Goal: Task Accomplishment & Management: Manage account settings

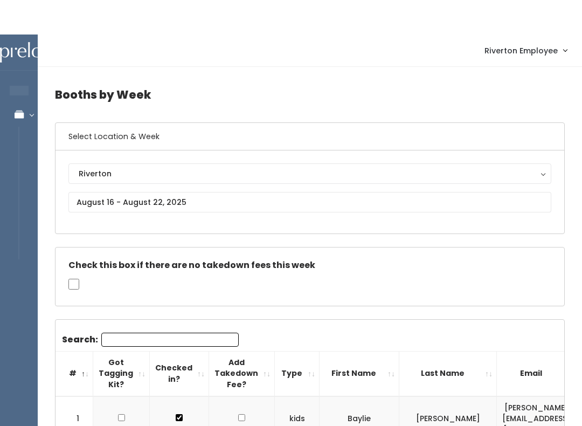
scroll to position [0, 243]
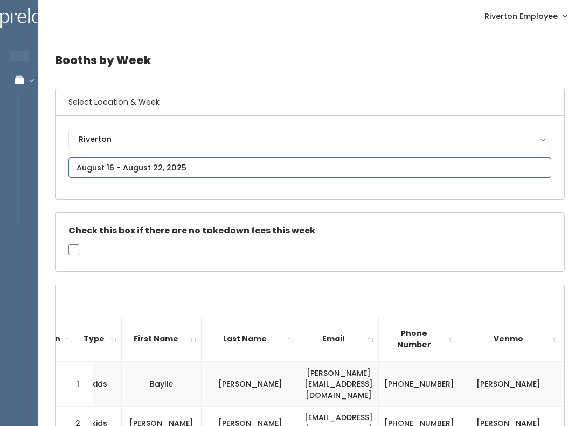
click at [181, 164] on input "text" at bounding box center [309, 167] width 483 height 20
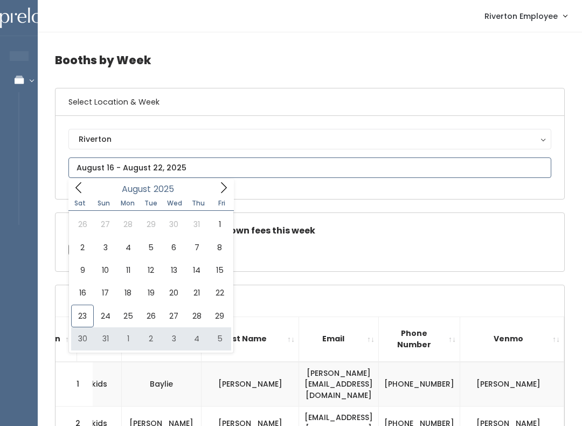
type input "August 30 to September 5"
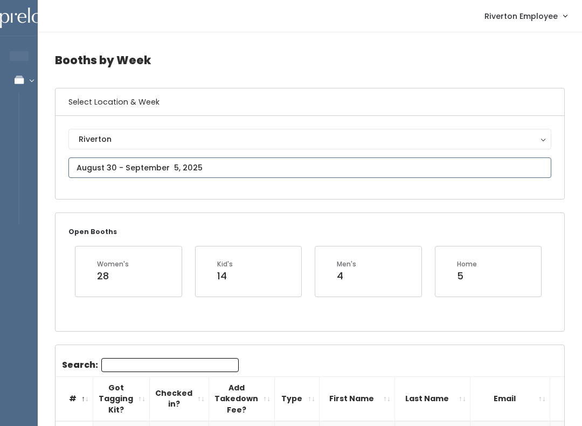
click at [131, 165] on input "text" at bounding box center [309, 167] width 483 height 20
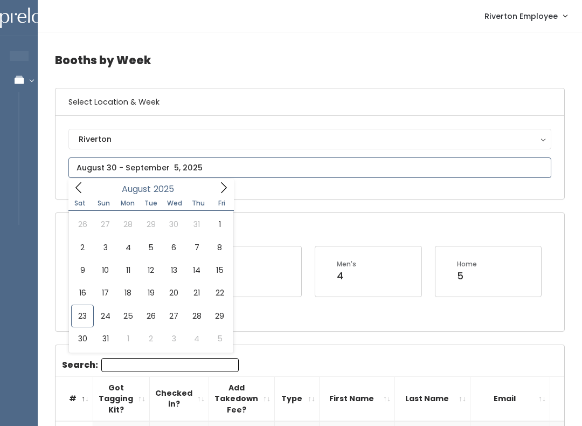
type input "August 23 to August 29"
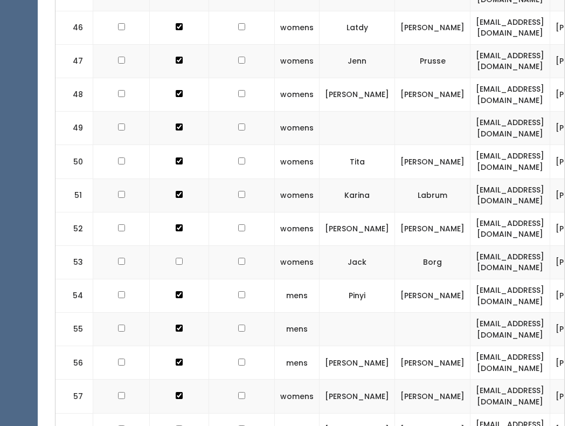
checkbox input "true"
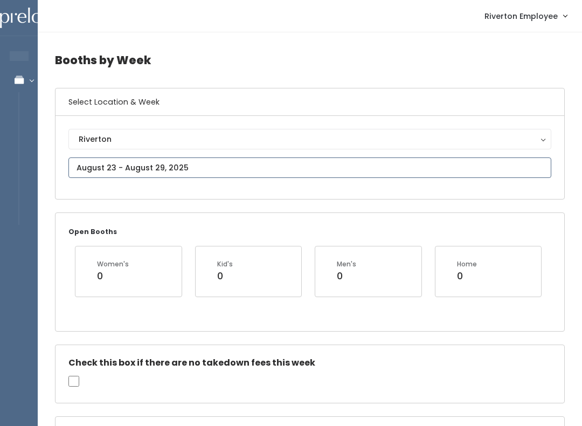
click at [331, 162] on input "text" at bounding box center [309, 167] width 483 height 20
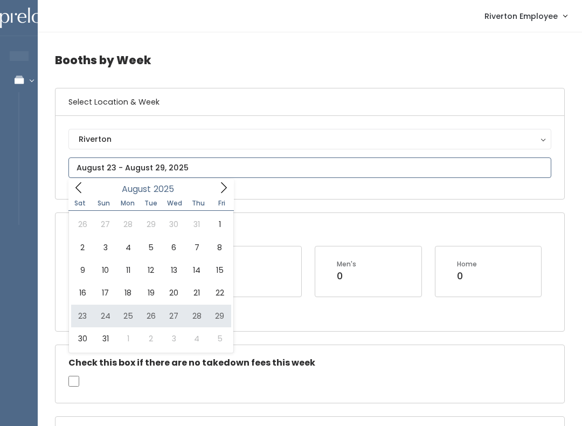
type input "[DATE] to [DATE]"
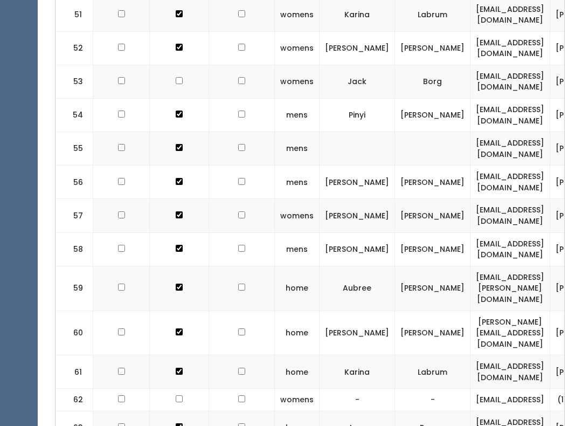
scroll to position [2283, 0]
